Goal: Information Seeking & Learning: Compare options

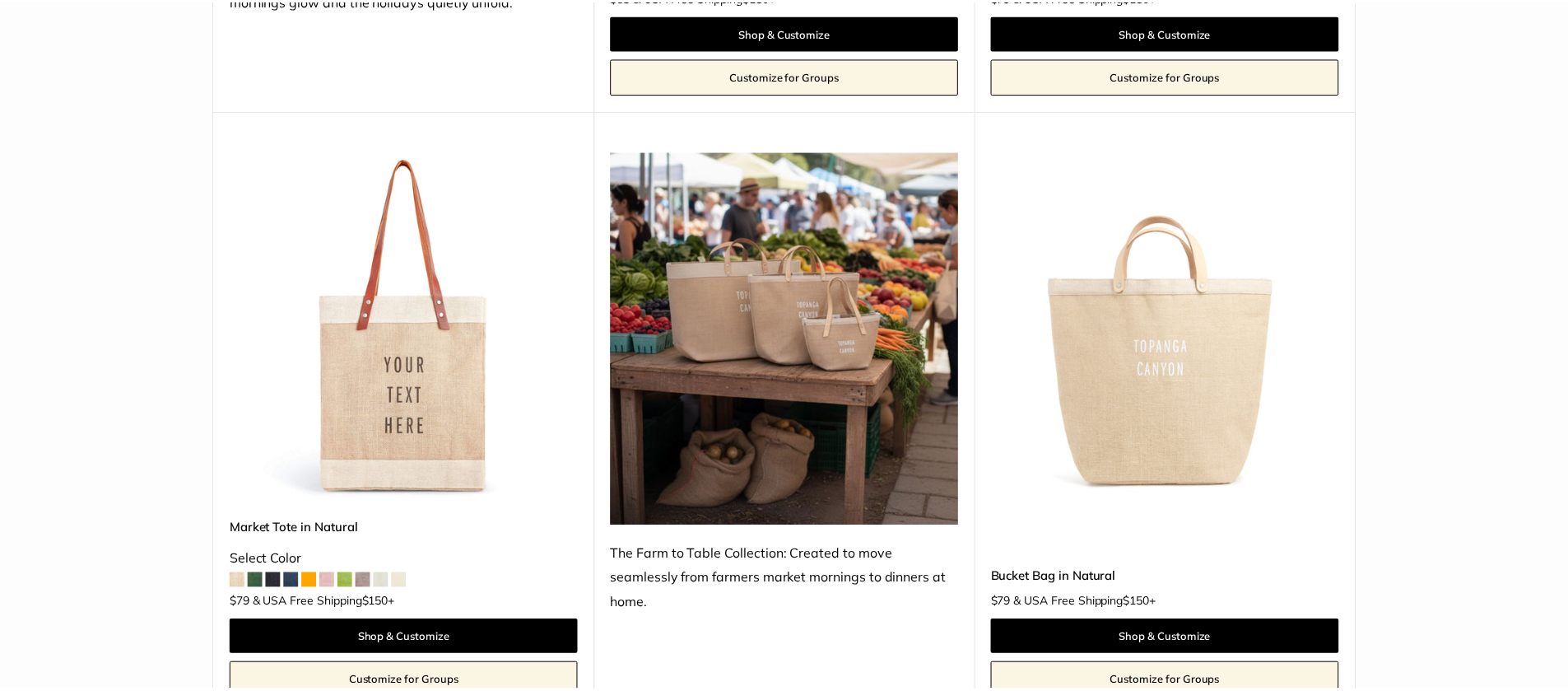
scroll to position [754, 0]
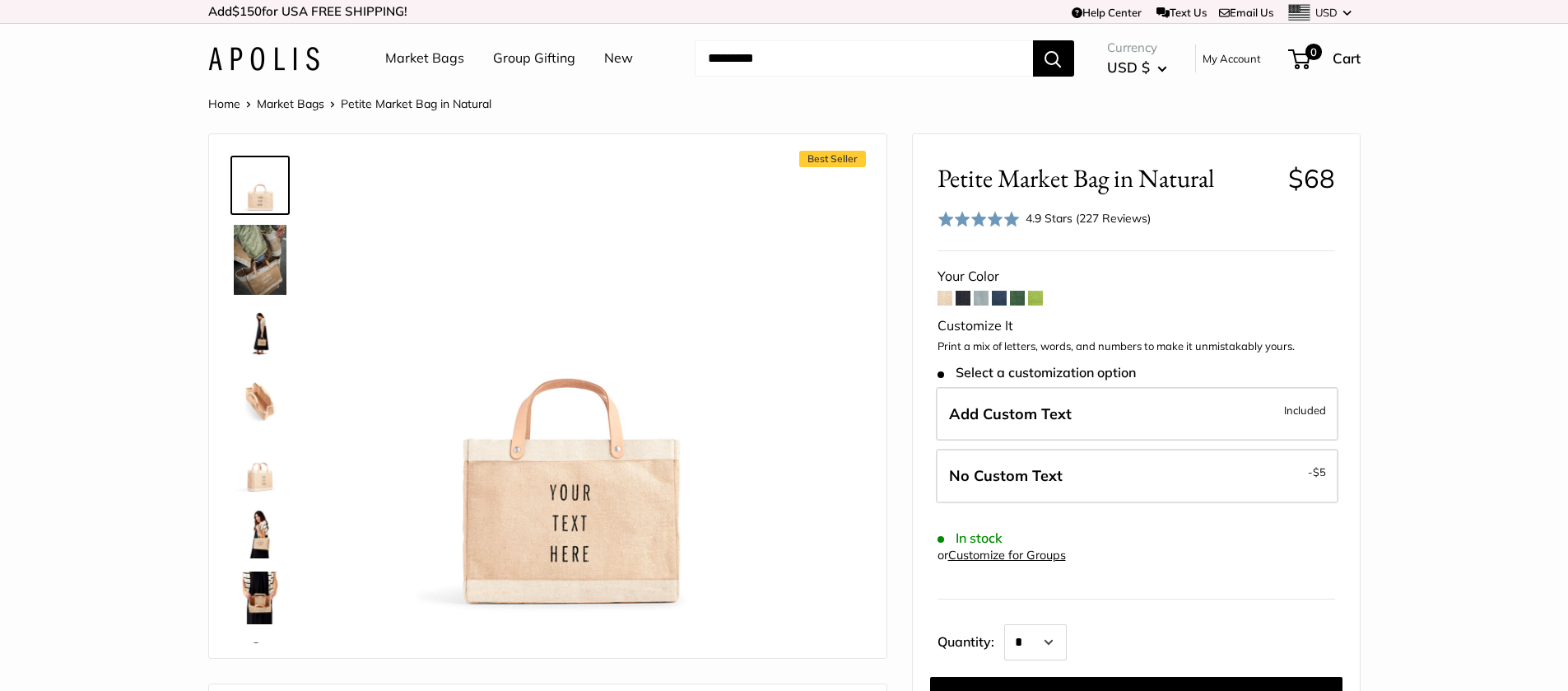
click at [981, 303] on span at bounding box center [981, 298] width 15 height 15
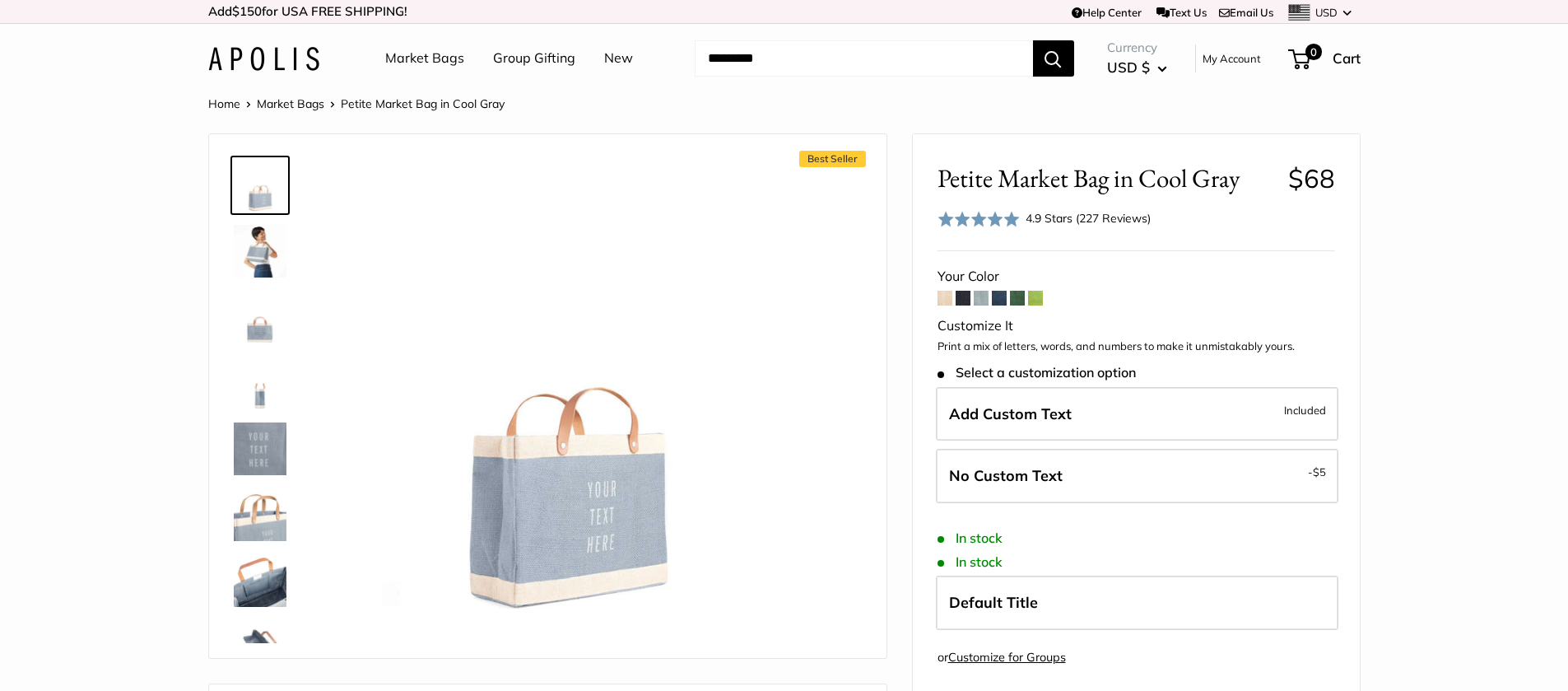
click at [1001, 297] on span at bounding box center [1000, 298] width 15 height 15
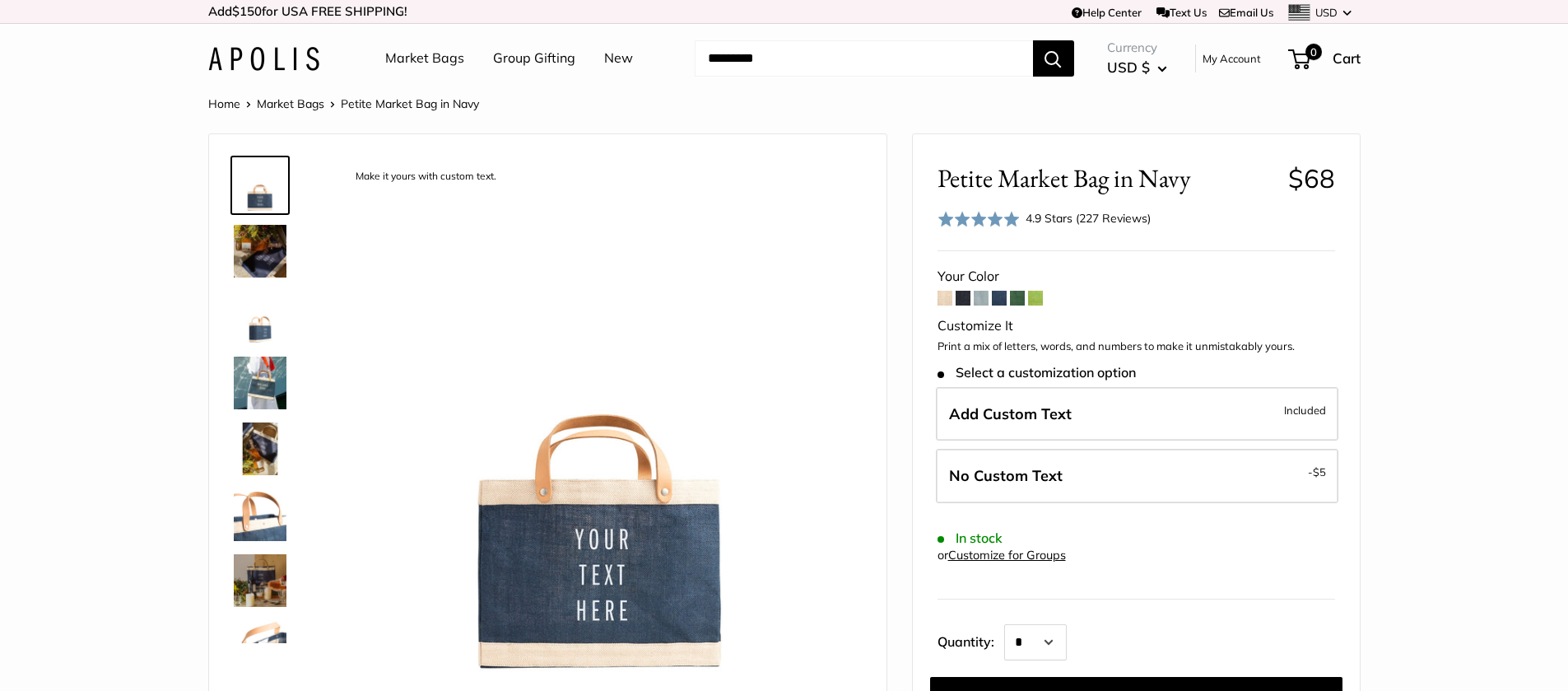
click at [1017, 299] on span at bounding box center [1017, 298] width 15 height 15
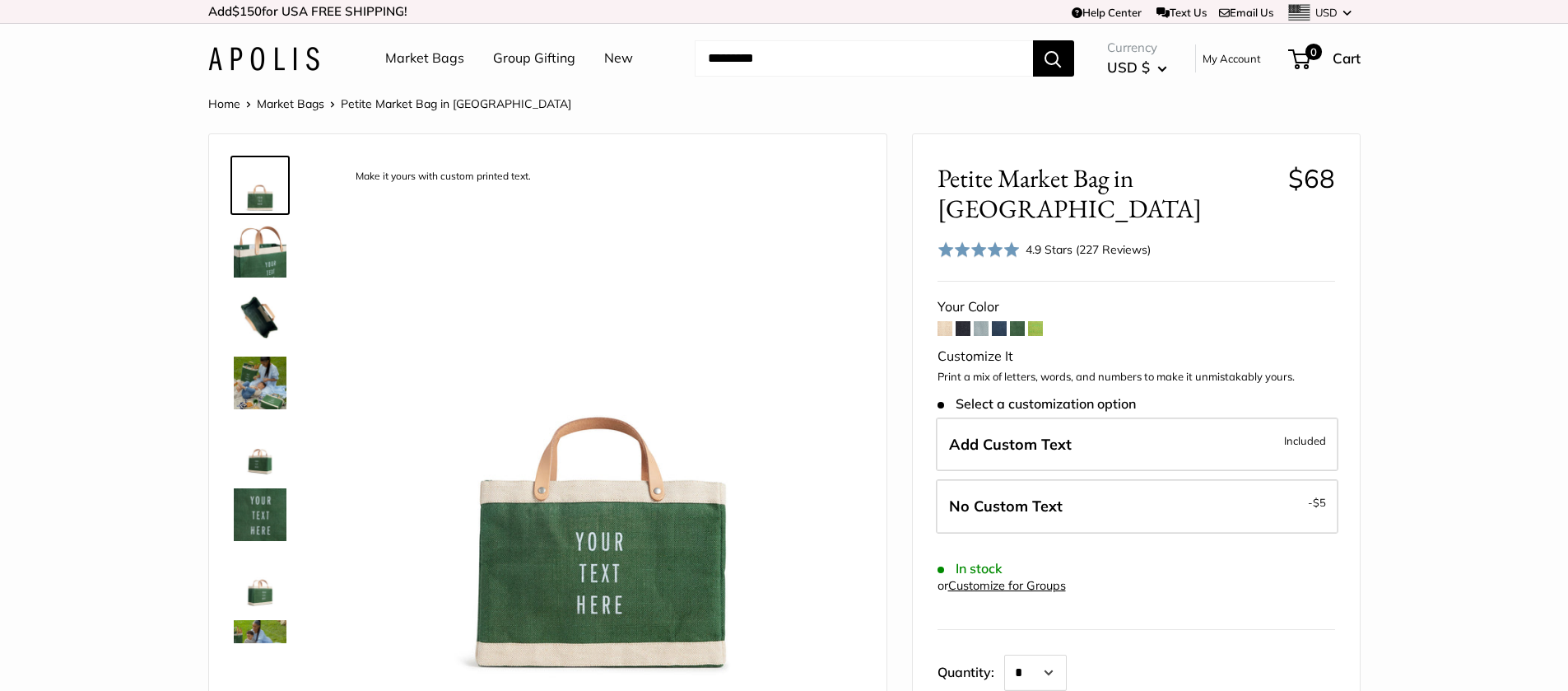
click at [1004, 321] on span at bounding box center [1000, 329] width 15 height 15
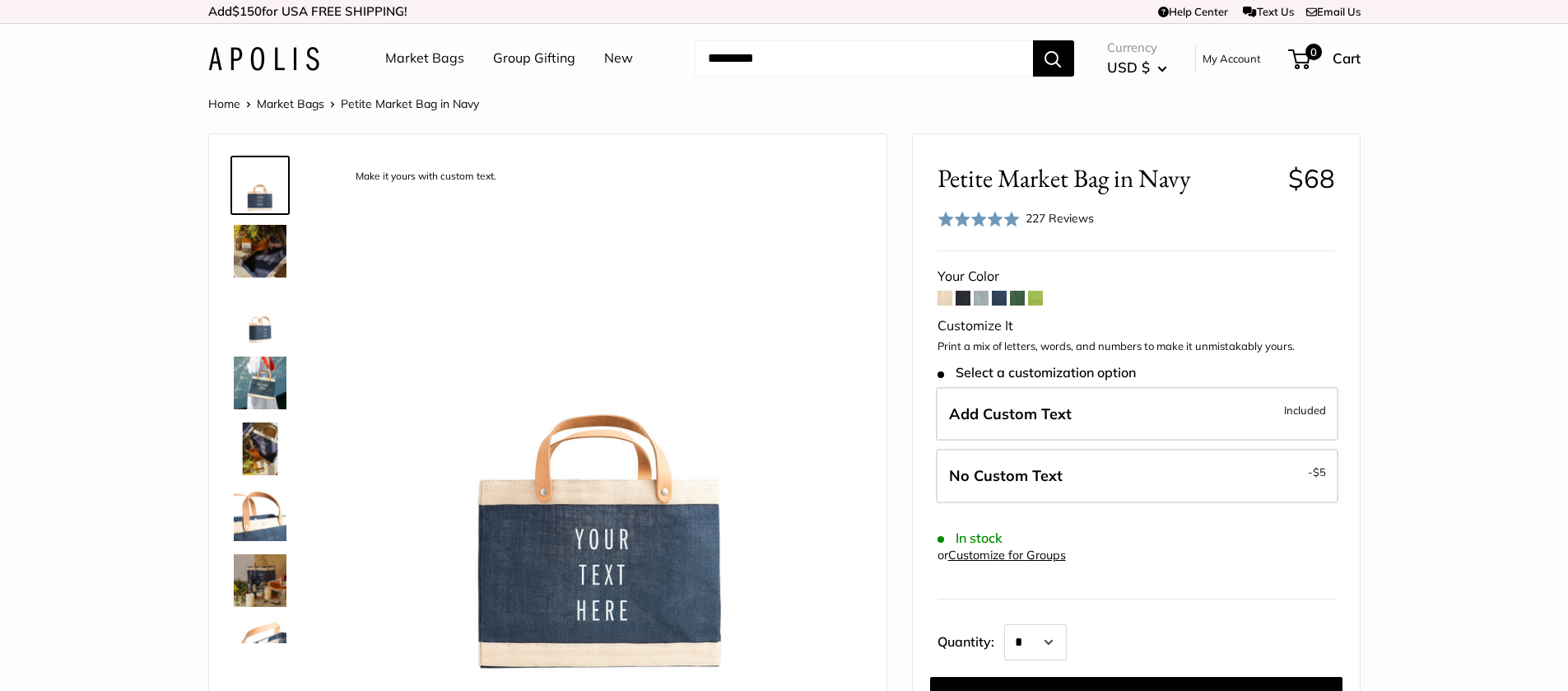
click at [963, 303] on span at bounding box center [963, 298] width 15 height 15
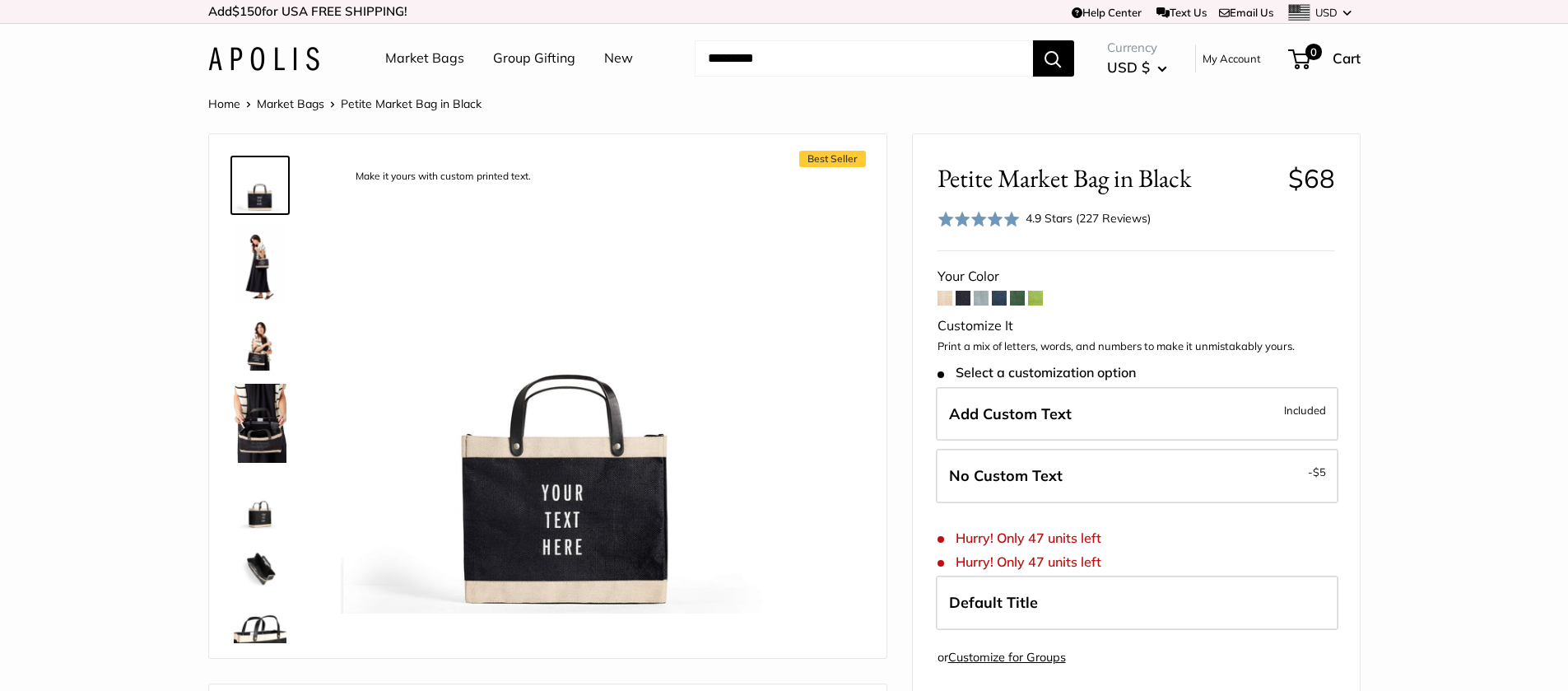
click at [979, 297] on span at bounding box center [981, 298] width 15 height 15
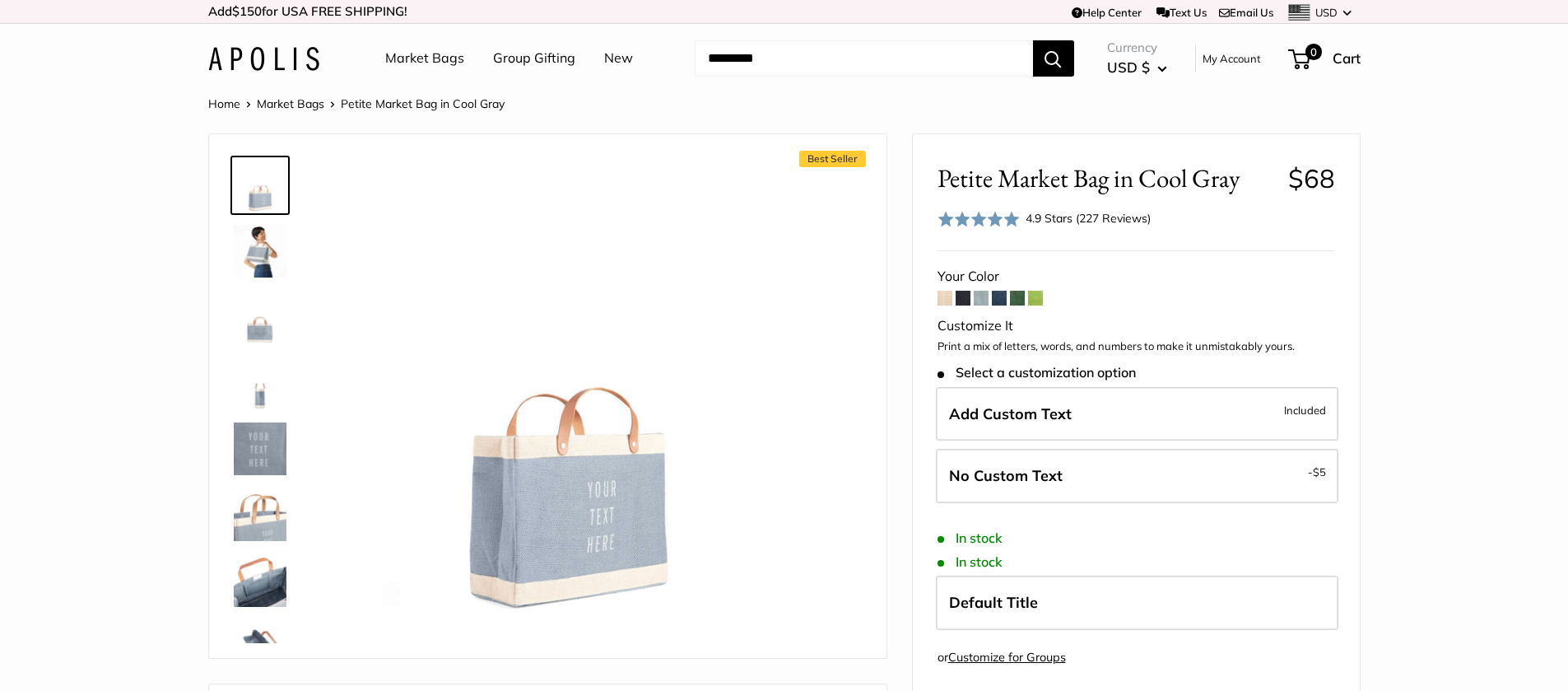
click at [1006, 304] on span at bounding box center [1000, 298] width 15 height 15
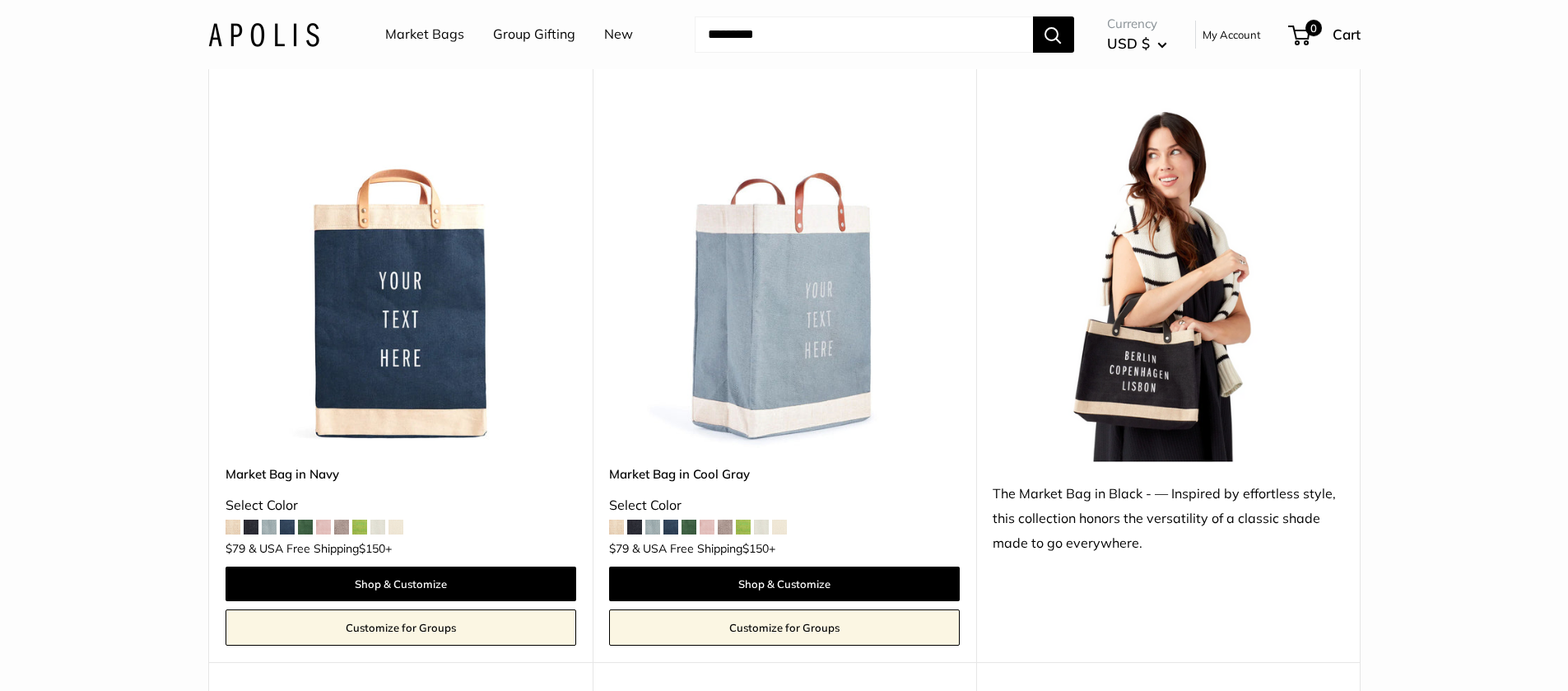
scroll to position [6829, 0]
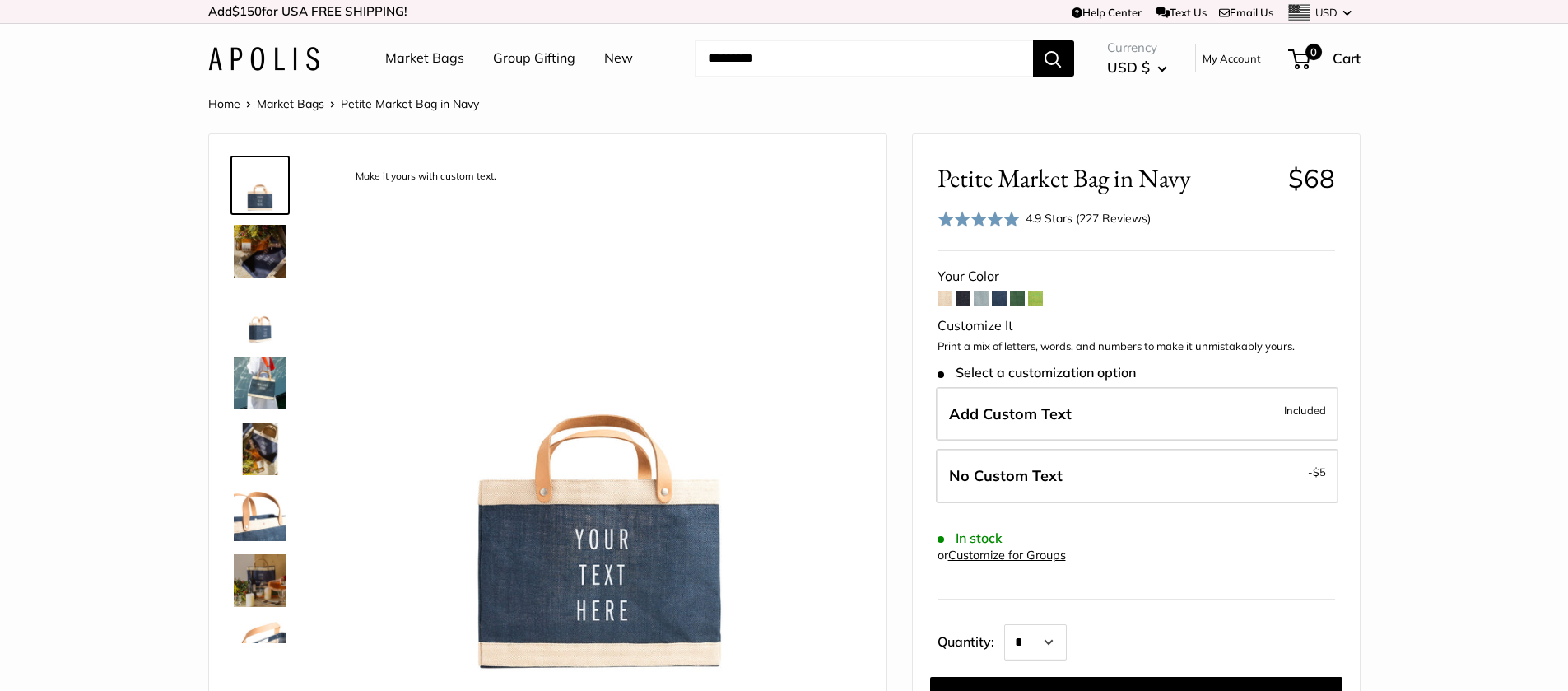
click at [942, 294] on span at bounding box center [945, 298] width 15 height 15
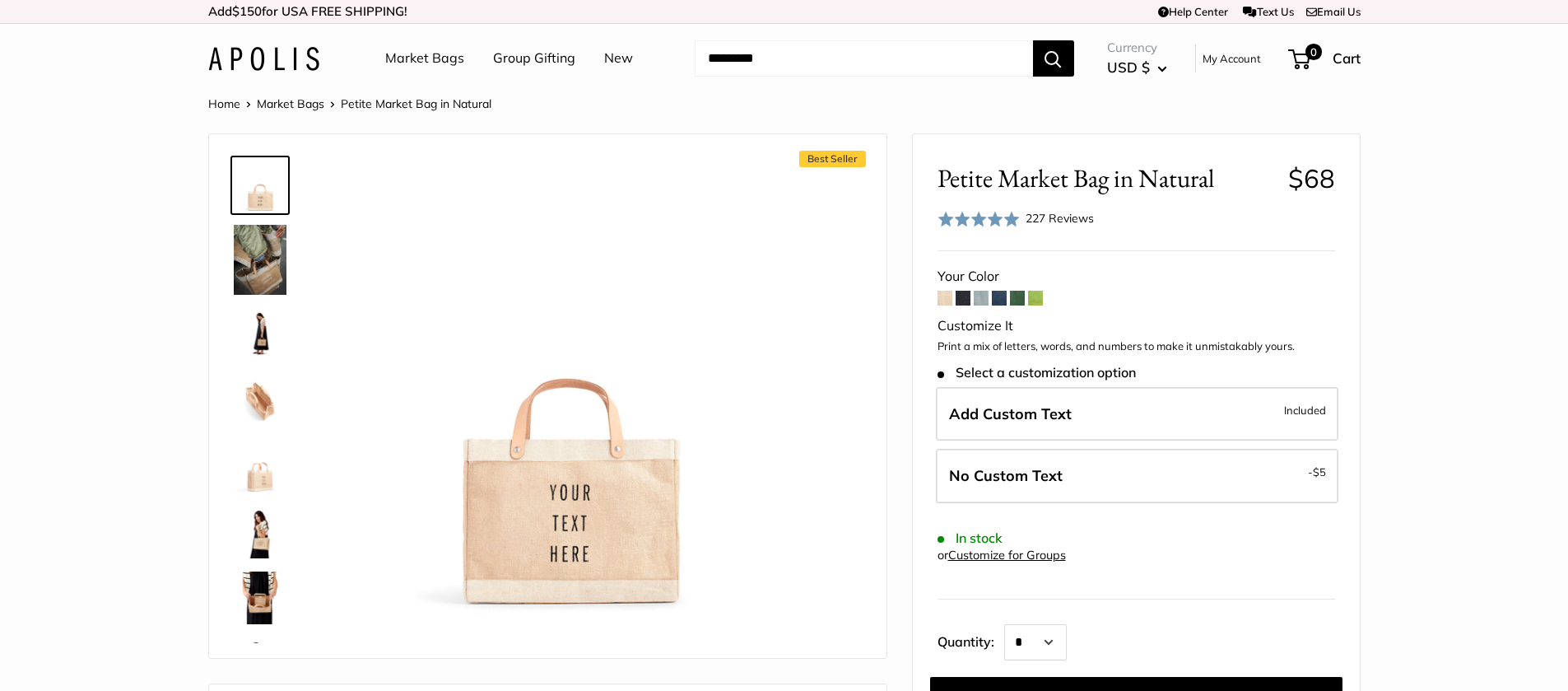
click at [965, 292] on span at bounding box center [963, 298] width 15 height 15
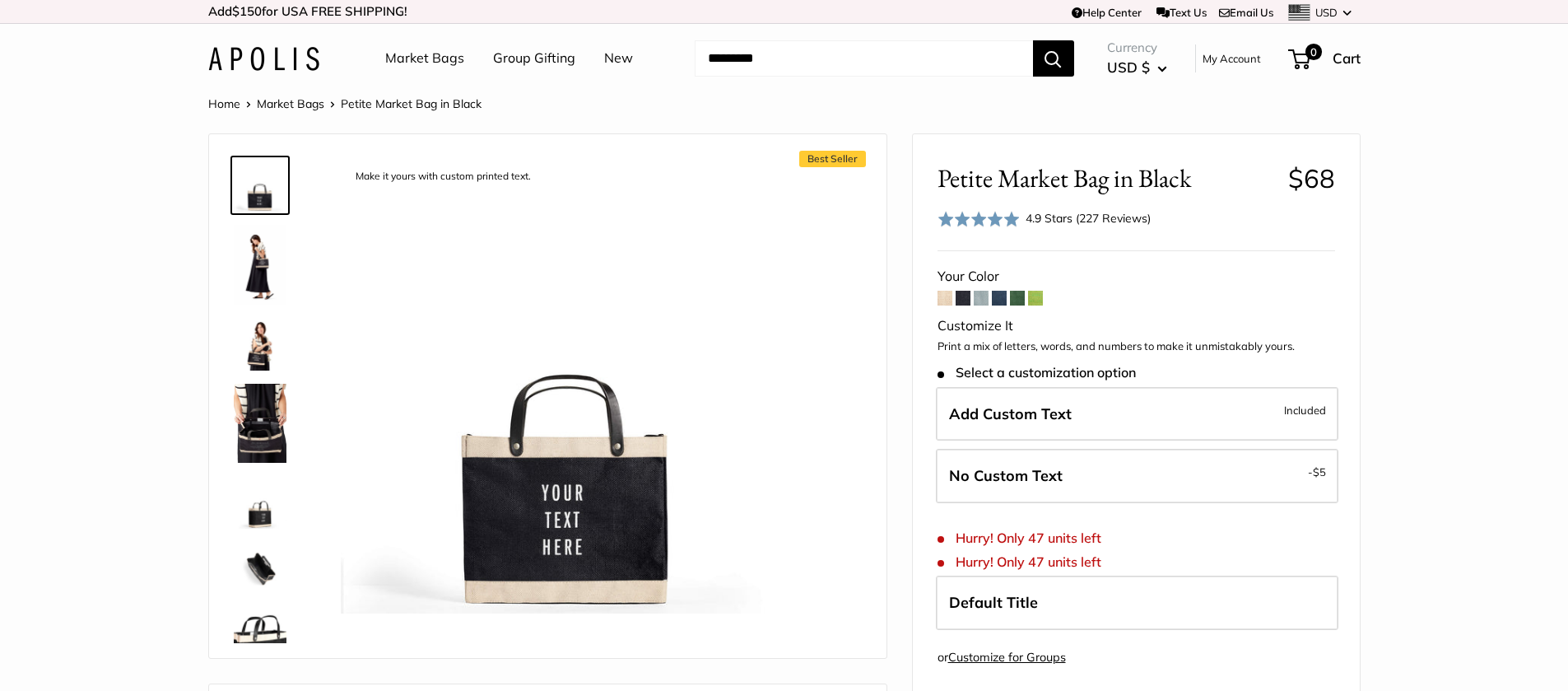
click at [985, 293] on span at bounding box center [981, 298] width 15 height 15
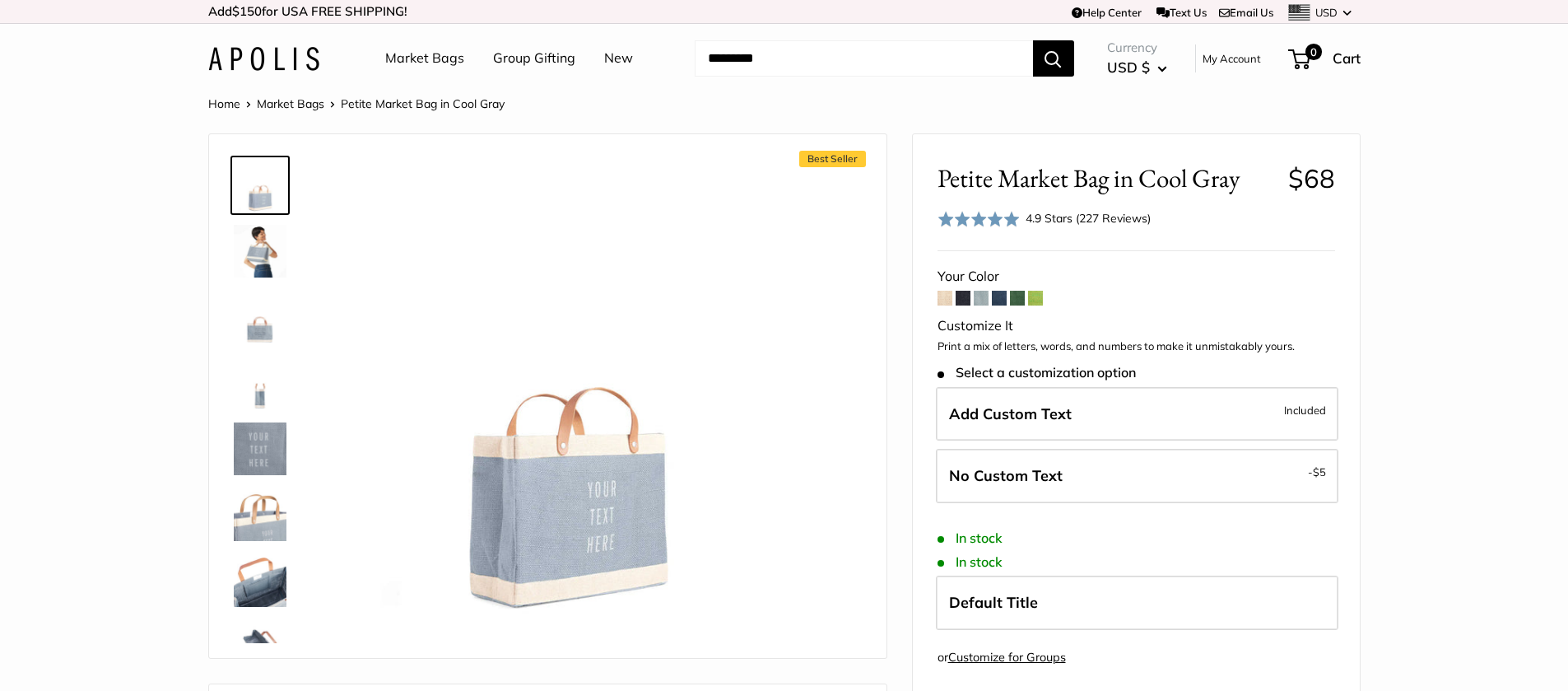
click at [997, 298] on span at bounding box center [1000, 298] width 15 height 15
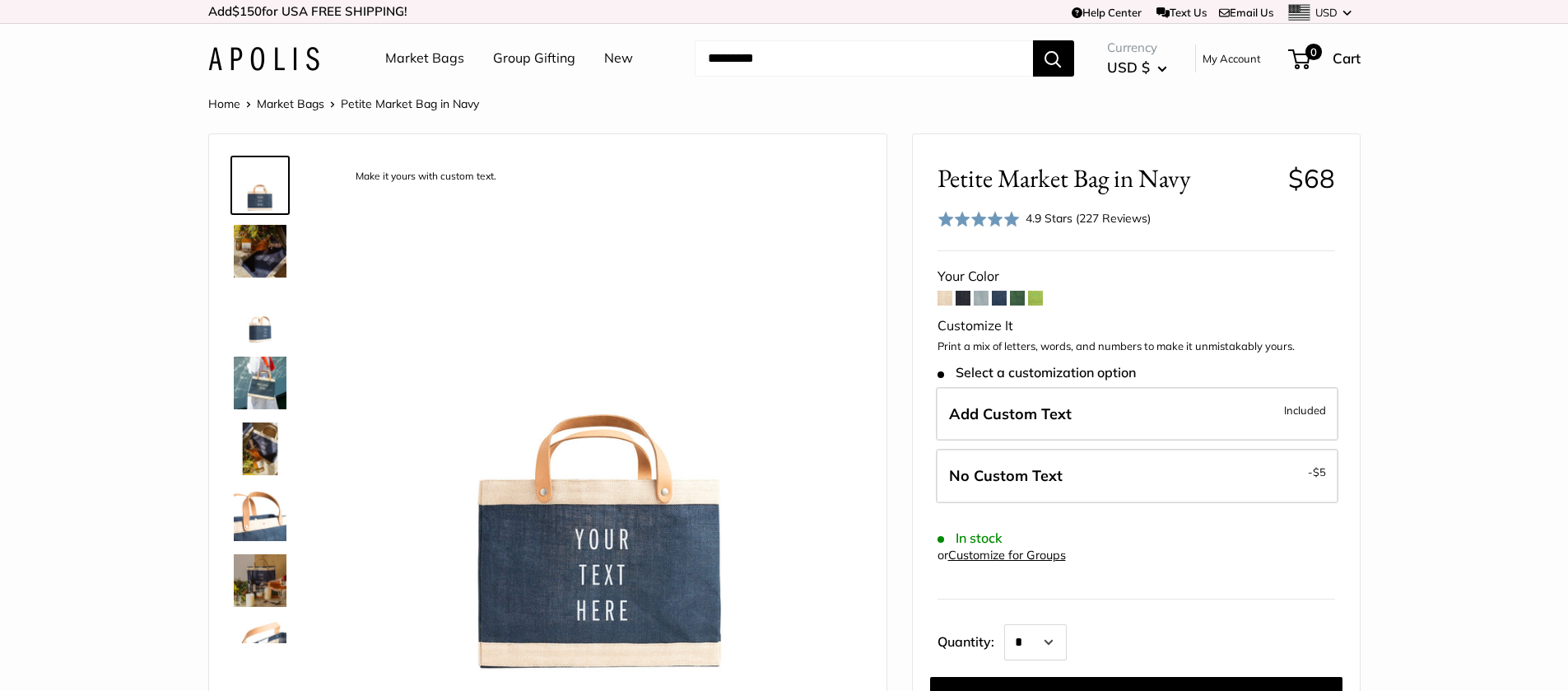
click at [1016, 303] on span at bounding box center [1017, 298] width 15 height 15
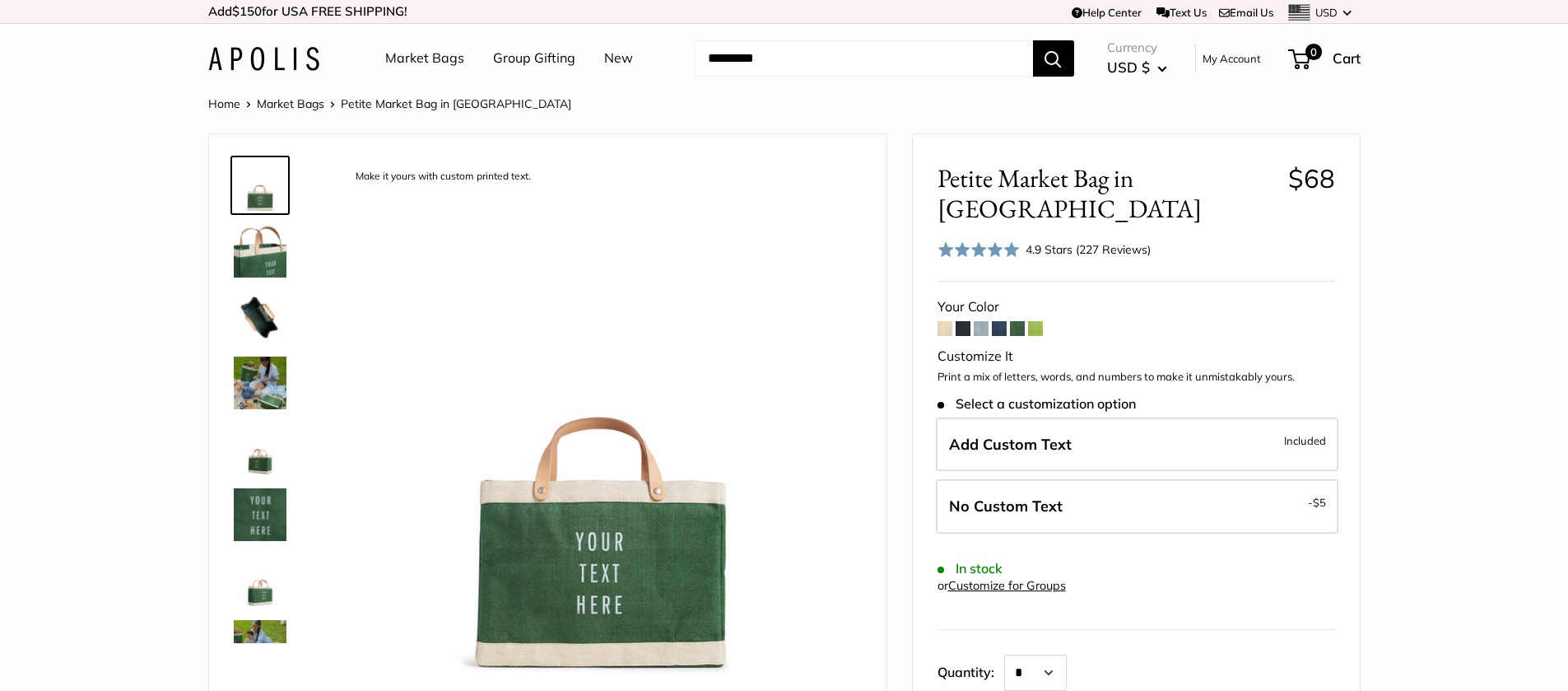
click at [1033, 321] on span at bounding box center [1036, 329] width 15 height 15
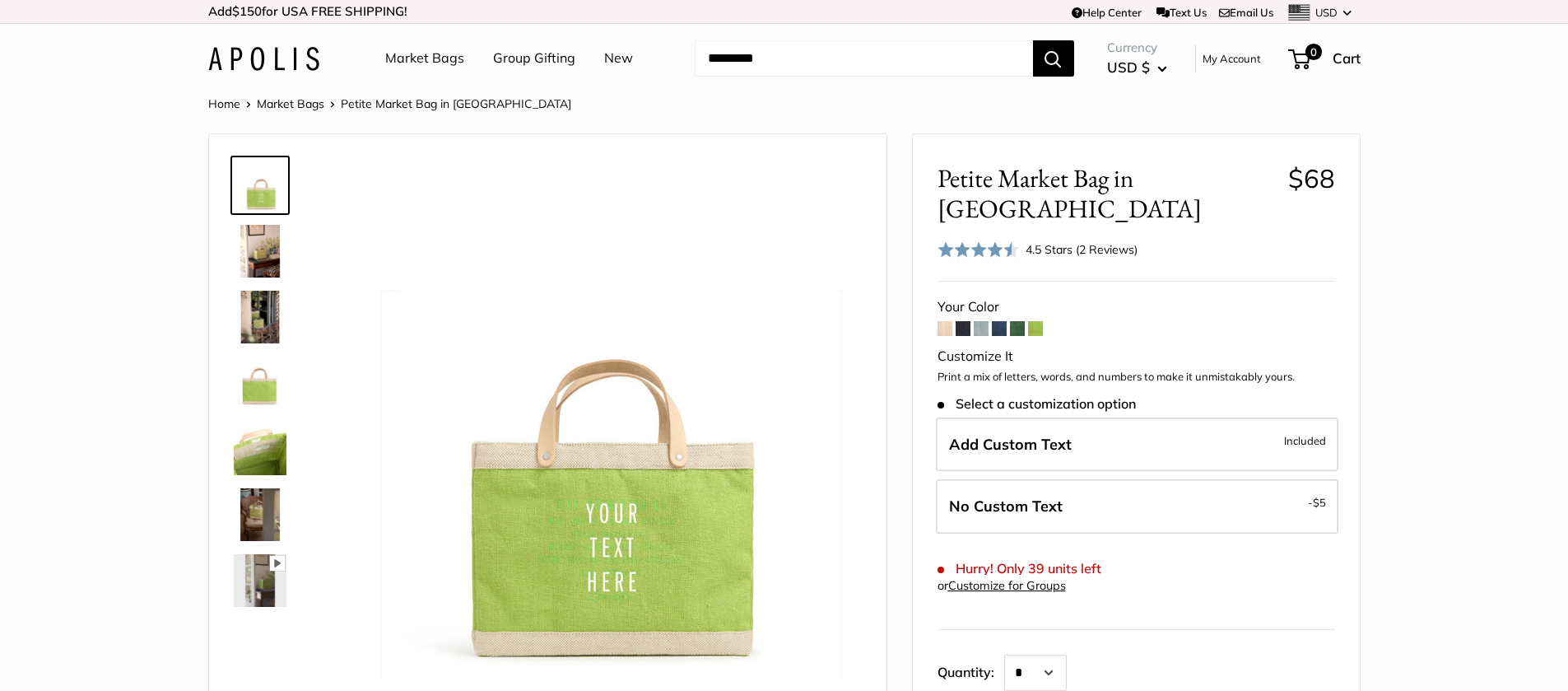
click at [1017, 321] on span at bounding box center [1017, 329] width 15 height 15
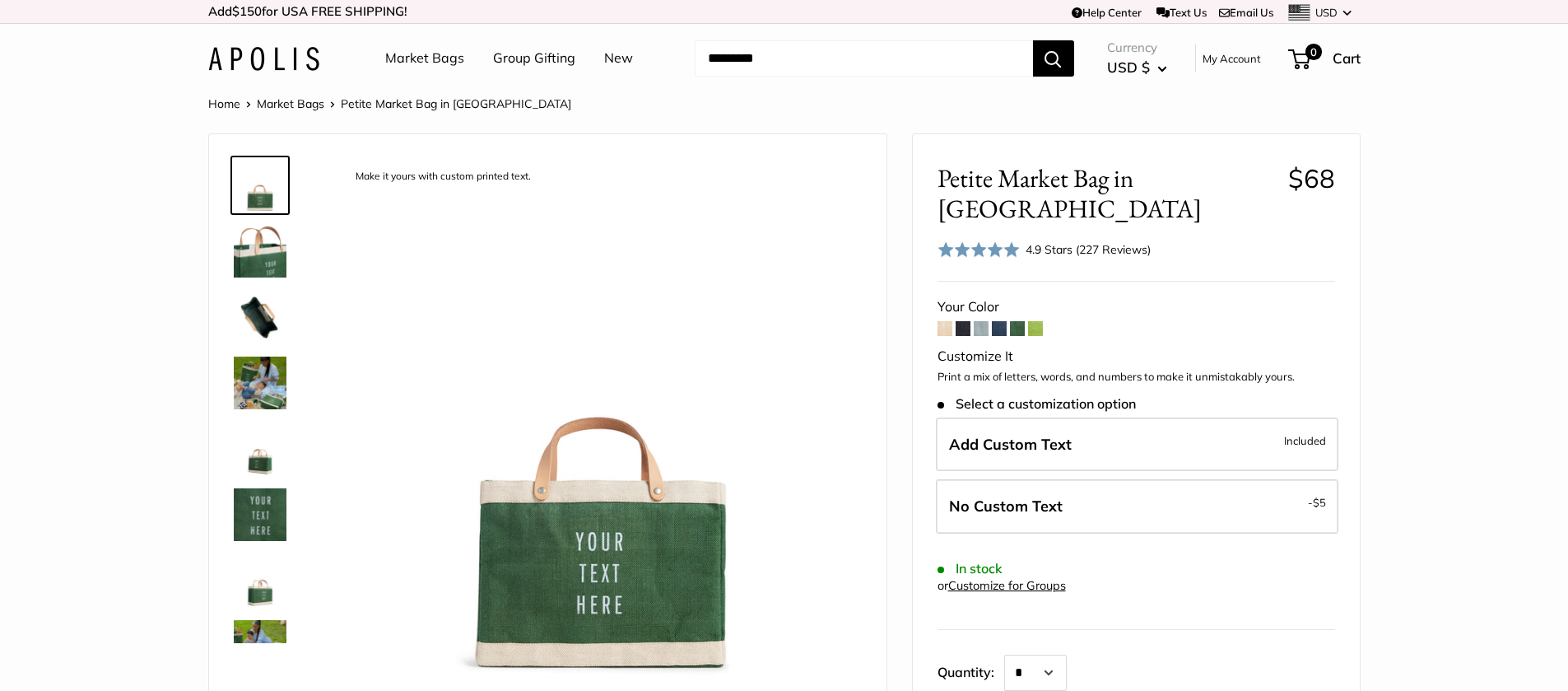
click at [1001, 321] on span at bounding box center [1000, 329] width 15 height 15
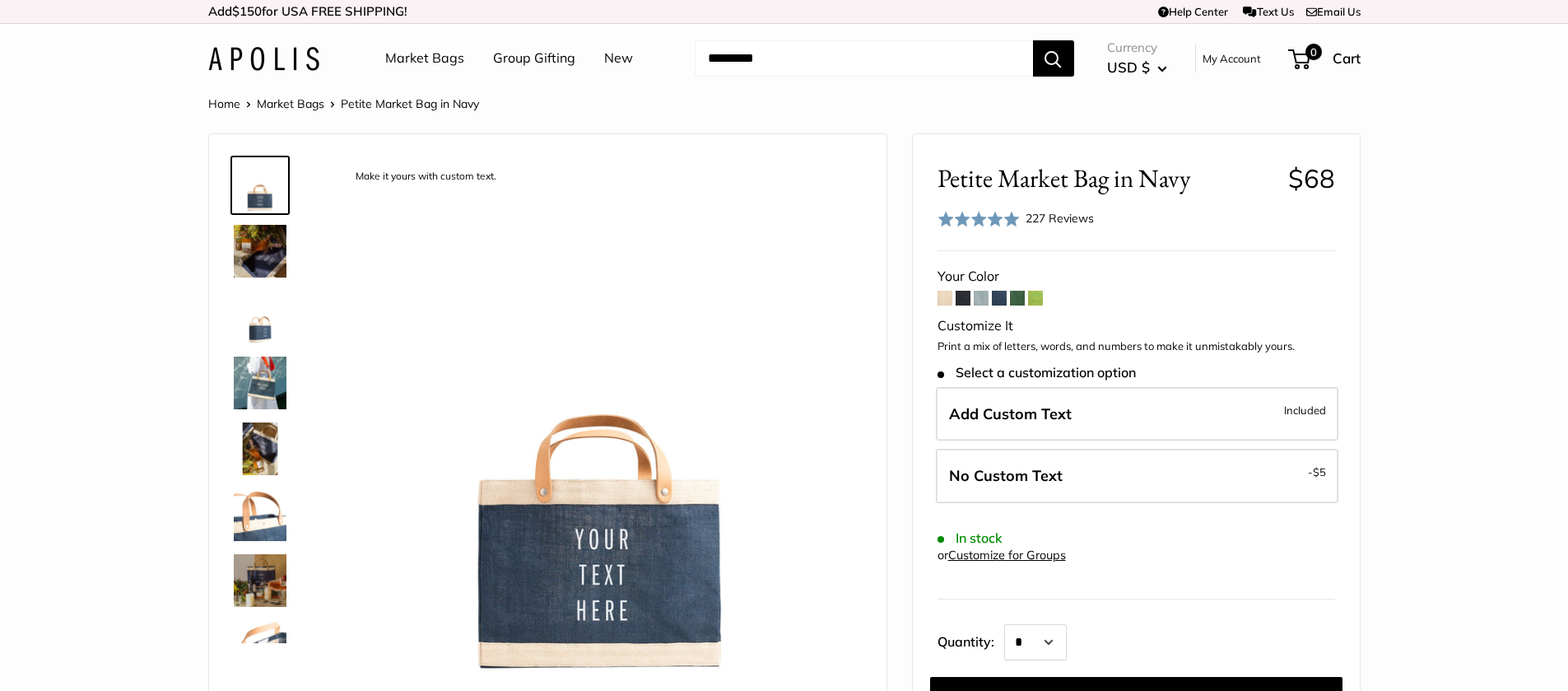
drag, startPoint x: 0, startPoint y: 0, endPoint x: 976, endPoint y: 303, distance: 1022.0
click at [976, 303] on span at bounding box center [981, 298] width 15 height 15
